Goal: Transaction & Acquisition: Purchase product/service

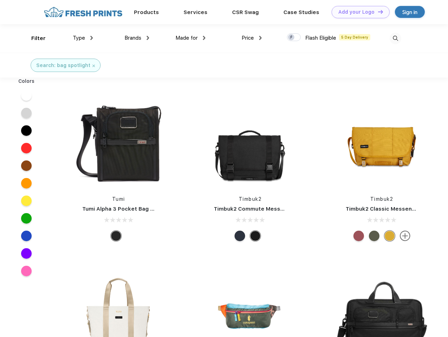
click at [358, 12] on link "Add your Logo Design Tool" at bounding box center [360, 12] width 58 height 12
click at [0, 0] on div "Design Tool" at bounding box center [0, 0] width 0 height 0
click at [377, 12] on link "Add your Logo Design Tool" at bounding box center [360, 12] width 58 height 12
click at [34, 38] on div "Filter" at bounding box center [38, 38] width 14 height 8
click at [83, 38] on span "Type" at bounding box center [79, 38] width 12 height 6
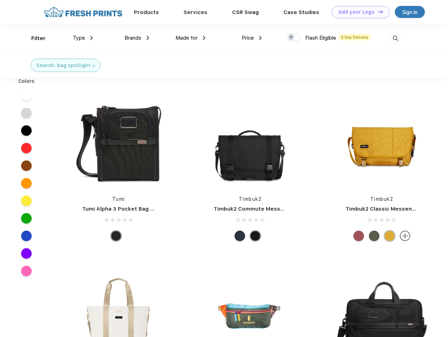
click at [137, 38] on span "Brands" at bounding box center [132, 38] width 17 height 6
click at [190, 38] on span "Made for" at bounding box center [186, 38] width 22 height 6
click at [252, 38] on span "Price" at bounding box center [247, 38] width 12 height 6
click at [294, 38] on div at bounding box center [294, 37] width 14 height 8
click at [291, 38] on input "checkbox" at bounding box center [289, 35] width 5 height 5
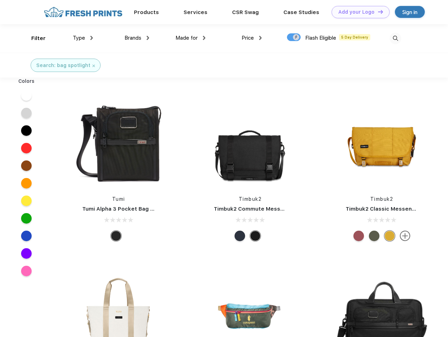
click at [395, 38] on img at bounding box center [395, 39] width 12 height 12
